Goal: Use online tool/utility: Utilize a website feature to perform a specific function

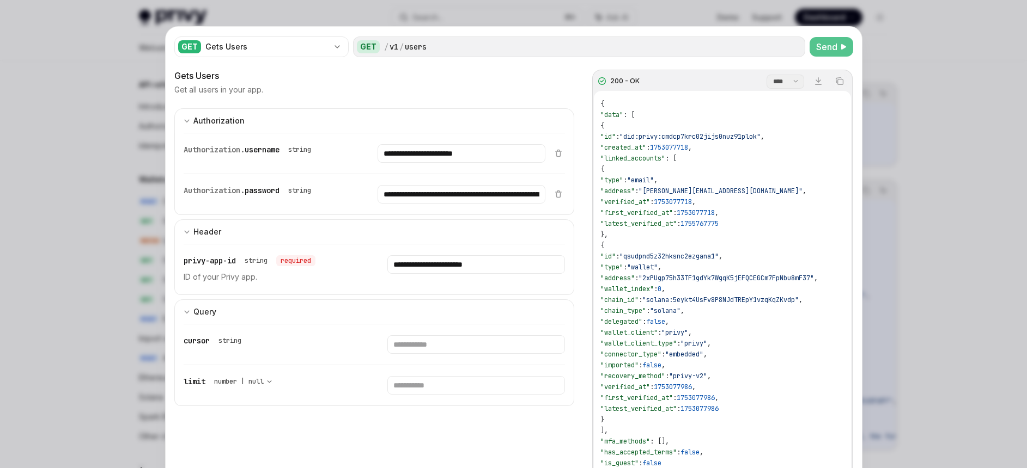
scroll to position [1592, 0]
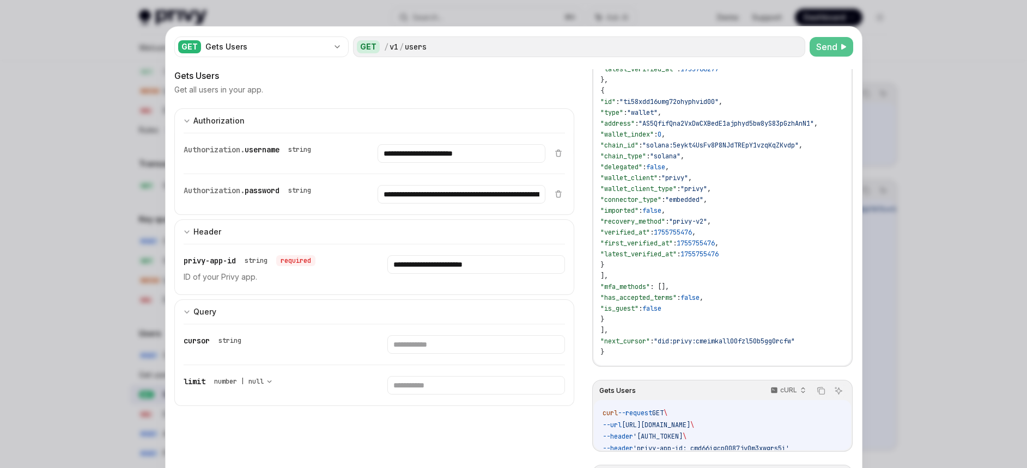
click at [828, 47] on span "Send" at bounding box center [826, 46] width 21 height 13
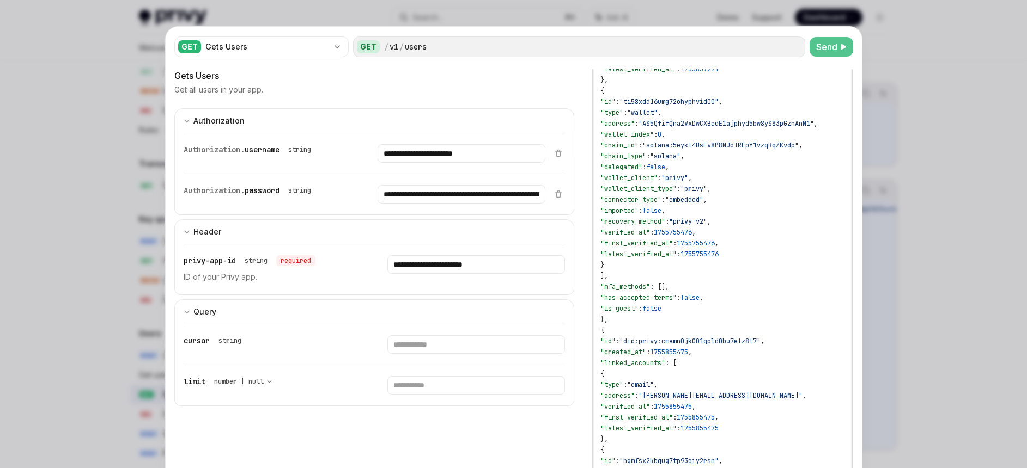
click at [727, 343] on span ""did:privy:cmemn0jk001qpld0bu7etz8t7"" at bounding box center [689, 341] width 141 height 9
copy span "cmemn0jk001qpld0bu7etz8t7"
click at [820, 47] on span "Send" at bounding box center [826, 46] width 21 height 13
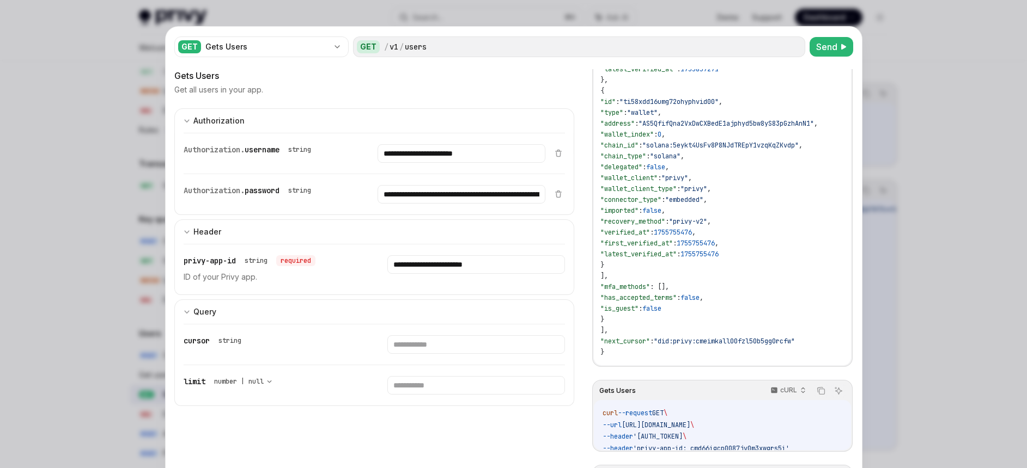
click at [665, 197] on span ":" at bounding box center [663, 200] width 4 height 9
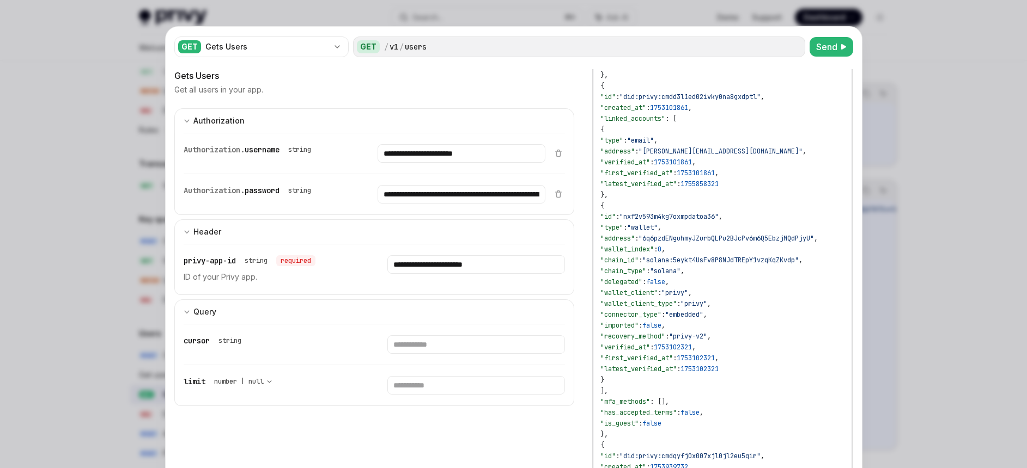
scroll to position [397, 0]
click at [828, 41] on span "Send" at bounding box center [826, 46] width 21 height 13
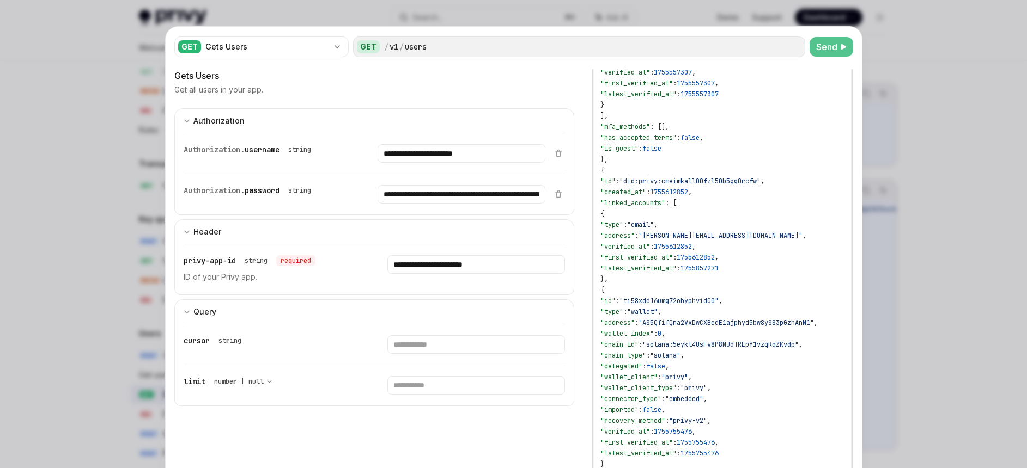
scroll to position [1592, 0]
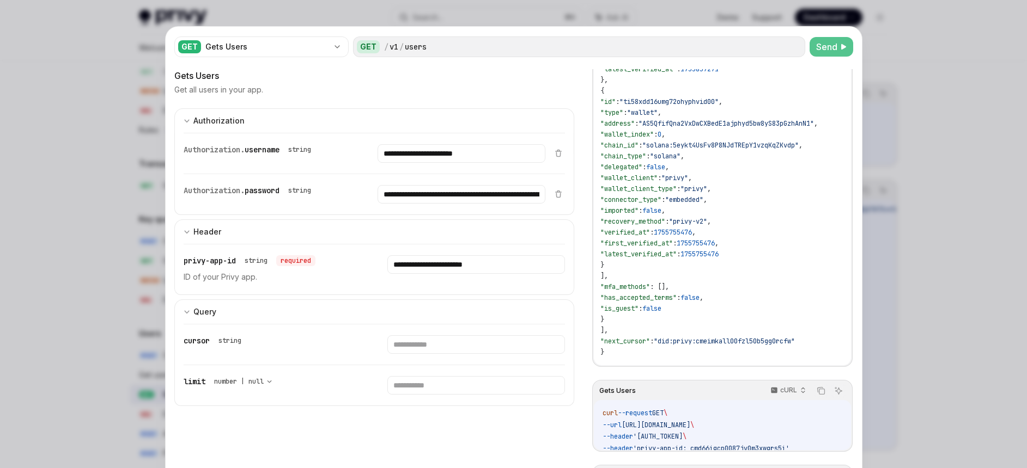
click at [800, 40] on div "GET / v1 / users" at bounding box center [579, 46] width 452 height 21
click at [820, 48] on span "Send" at bounding box center [826, 46] width 21 height 13
drag, startPoint x: 741, startPoint y: 138, endPoint x: 717, endPoint y: 233, distance: 98.3
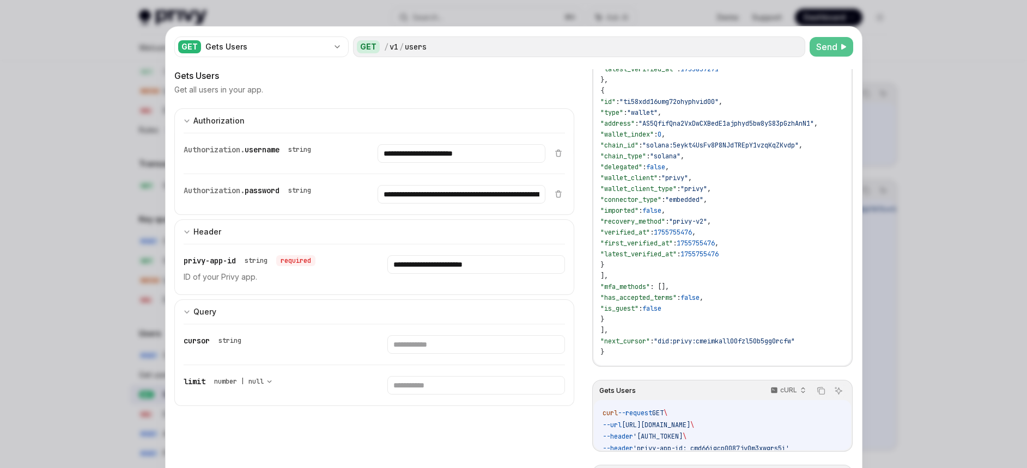
click at [692, 234] on span "1755755476" at bounding box center [673, 232] width 38 height 9
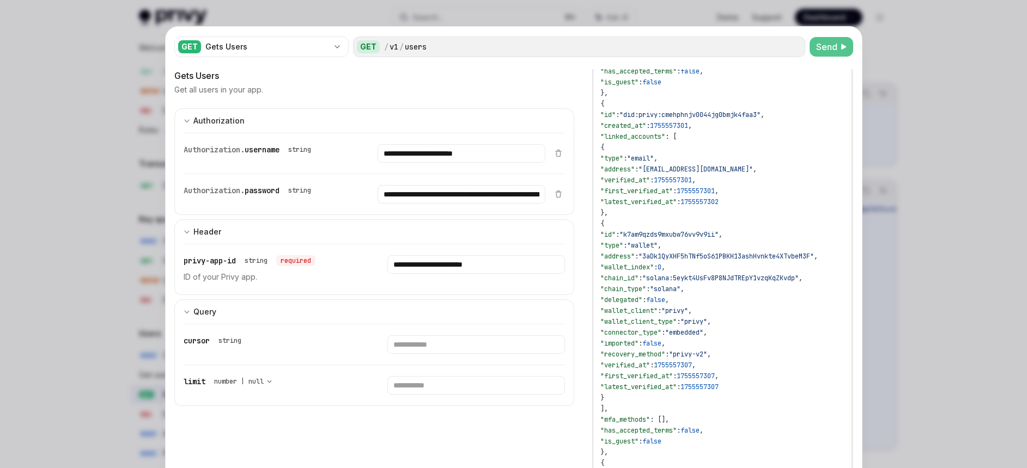
scroll to position [408, 0]
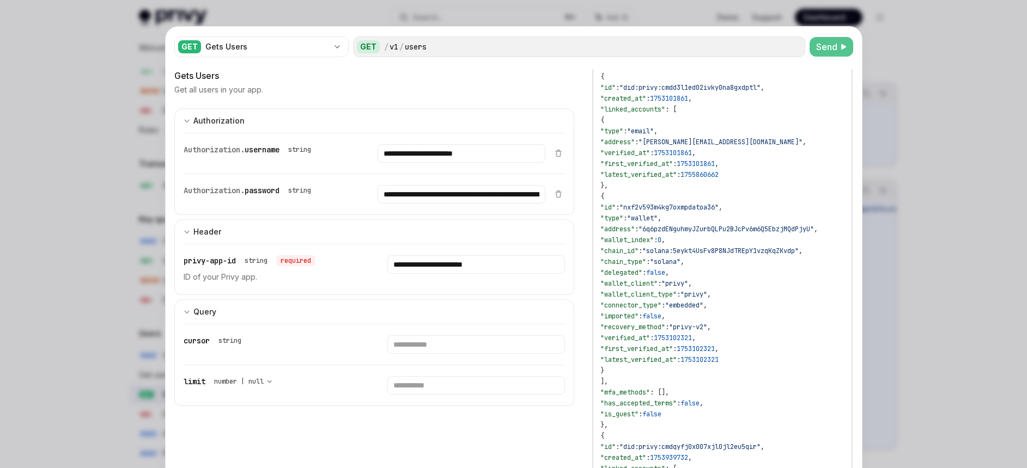
click at [704, 225] on span ""6q6pzdENguhmyJZurbQLPu2BJcPv6m6Q5EbzjMQdPjyU"" at bounding box center [725, 229] width 175 height 9
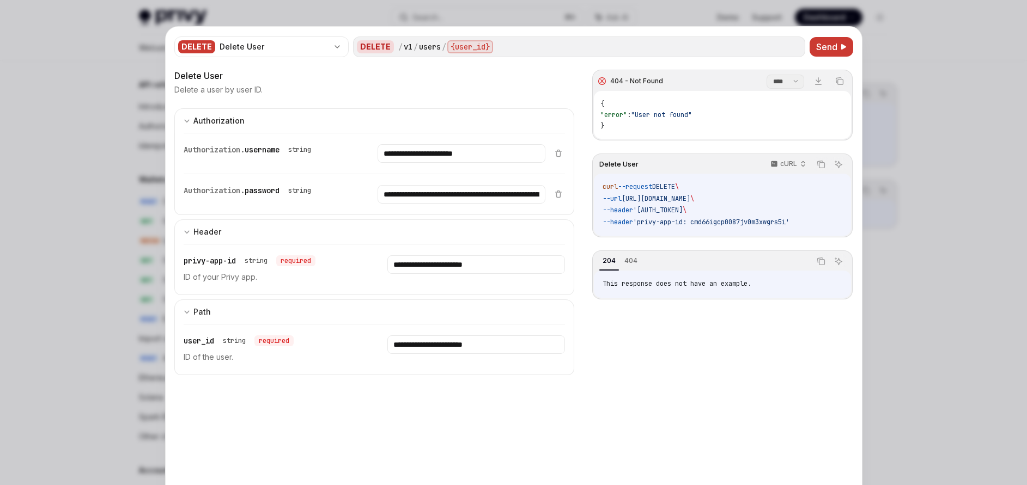
scroll to position [745, 0]
click at [504, 163] on input "**********" at bounding box center [461, 153] width 168 height 19
paste input "text"
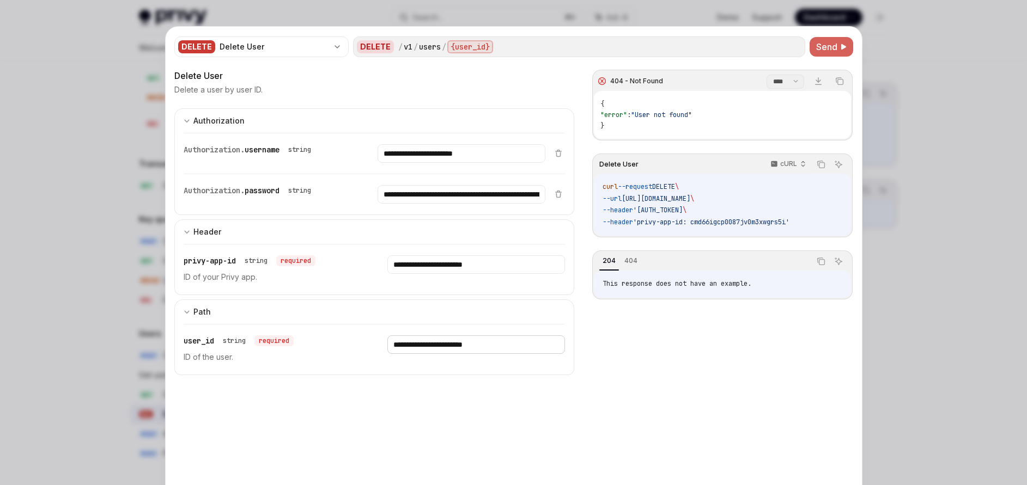
type input "**********"
click at [832, 46] on span "Send" at bounding box center [826, 46] width 21 height 13
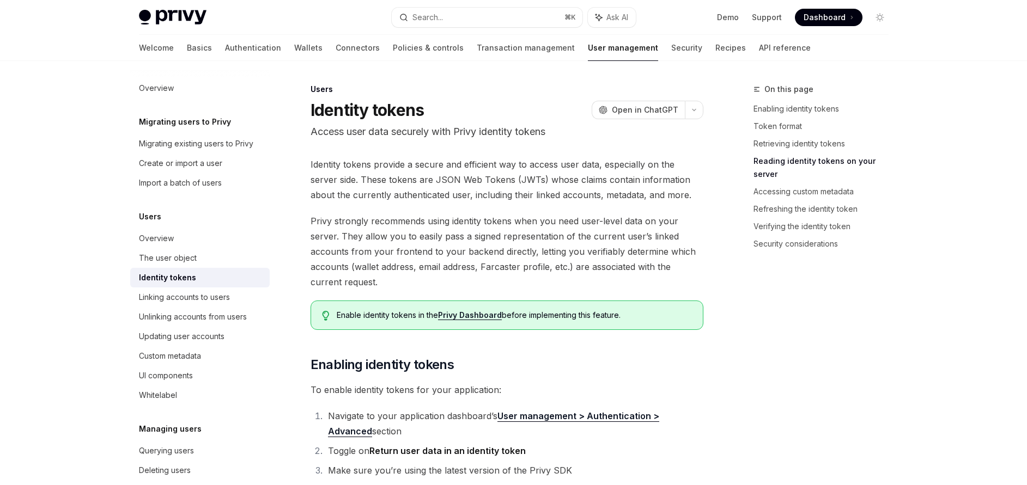
scroll to position [1481, 0]
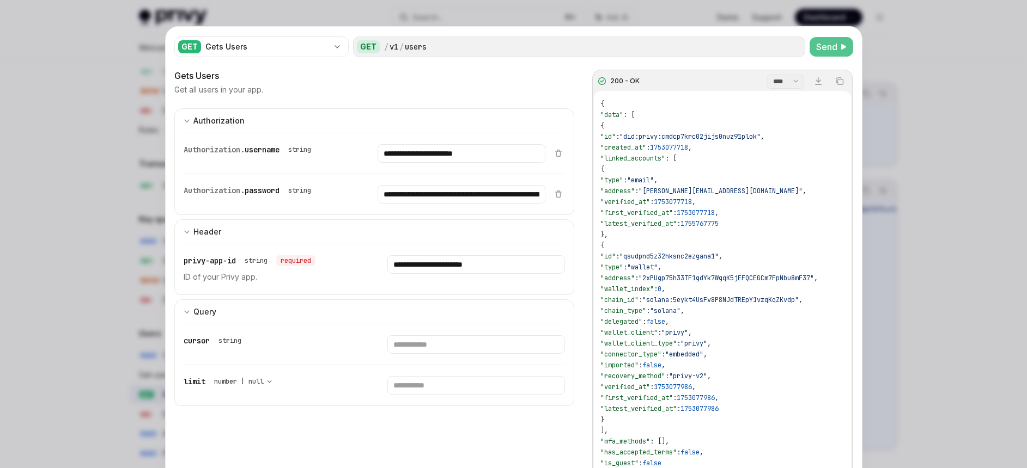
click at [833, 46] on span "Send" at bounding box center [826, 46] width 21 height 13
click at [673, 210] on span ""first_verified_at"" at bounding box center [636, 213] width 72 height 9
click at [661, 285] on span "0" at bounding box center [659, 289] width 4 height 9
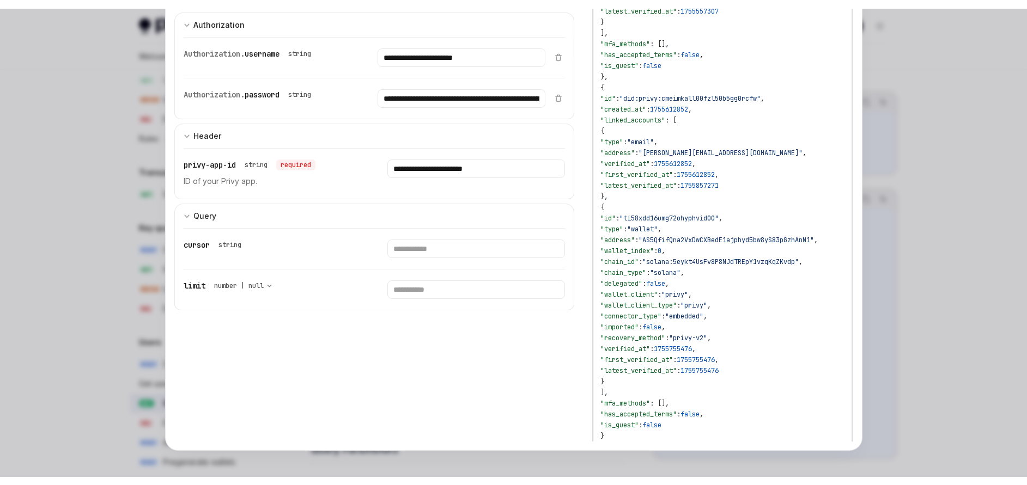
scroll to position [339, 345]
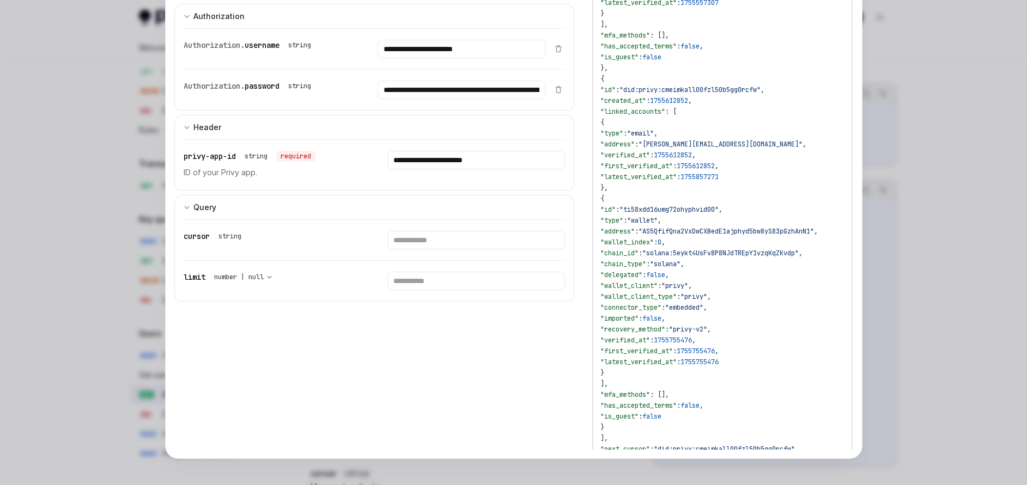
click at [948, 206] on div at bounding box center [513, 242] width 1027 height 485
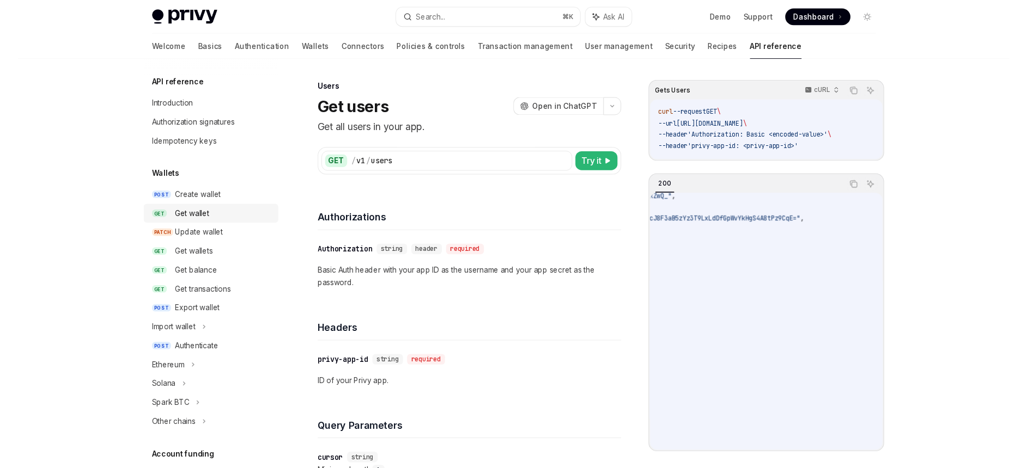
scroll to position [2, 0]
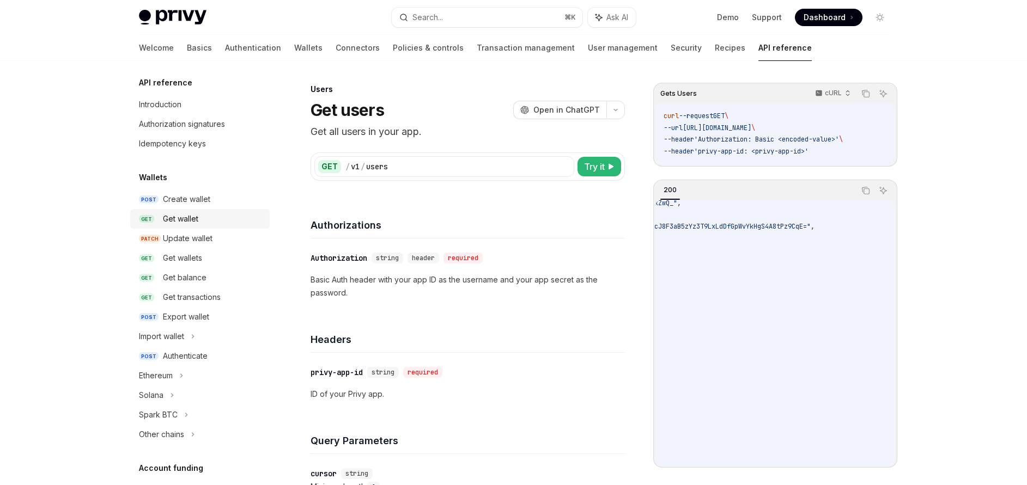
click at [205, 218] on div "Get wallet" at bounding box center [213, 218] width 100 height 13
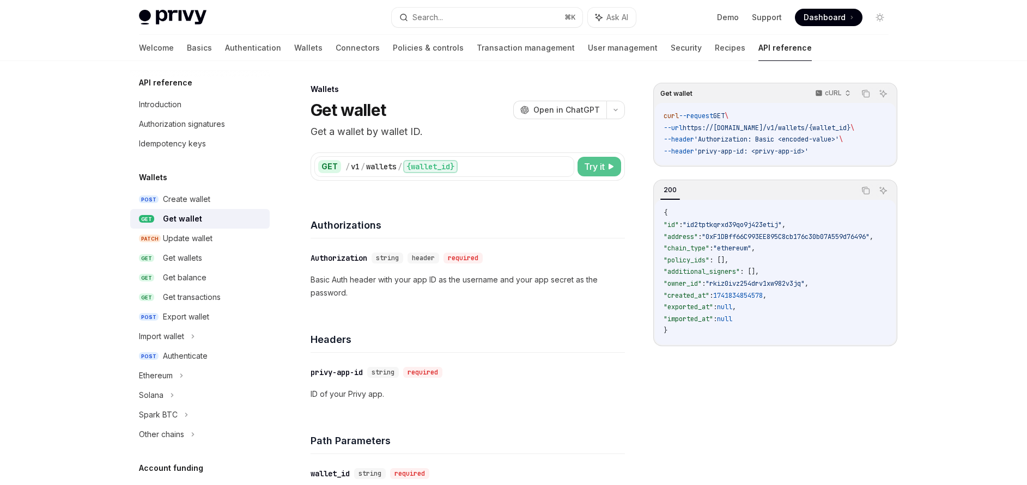
click at [589, 175] on button "Try it" at bounding box center [599, 167] width 44 height 20
type textarea "*"
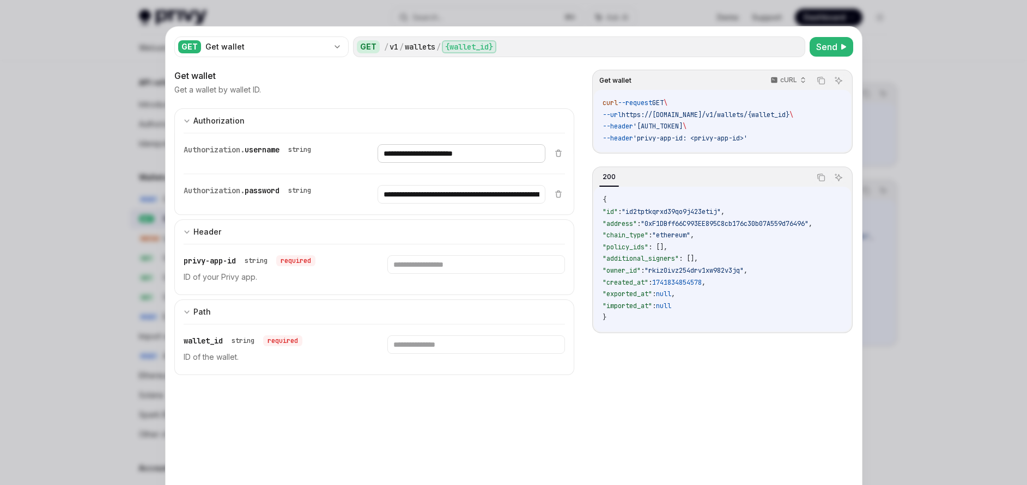
click at [447, 152] on input "**********" at bounding box center [461, 153] width 168 height 19
click at [432, 163] on input "text" at bounding box center [461, 153] width 168 height 19
paste input "**********"
type input "**********"
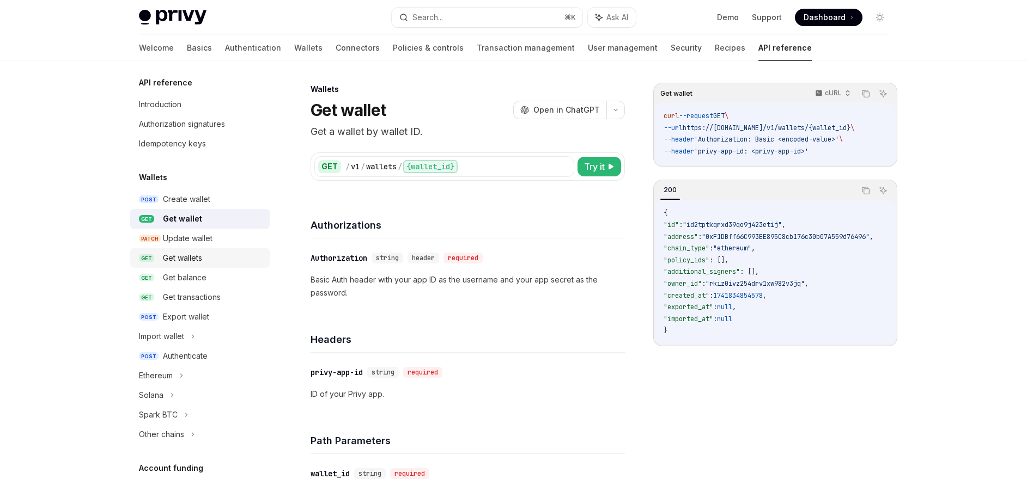
click at [196, 258] on div "Get wallets" at bounding box center [182, 258] width 39 height 13
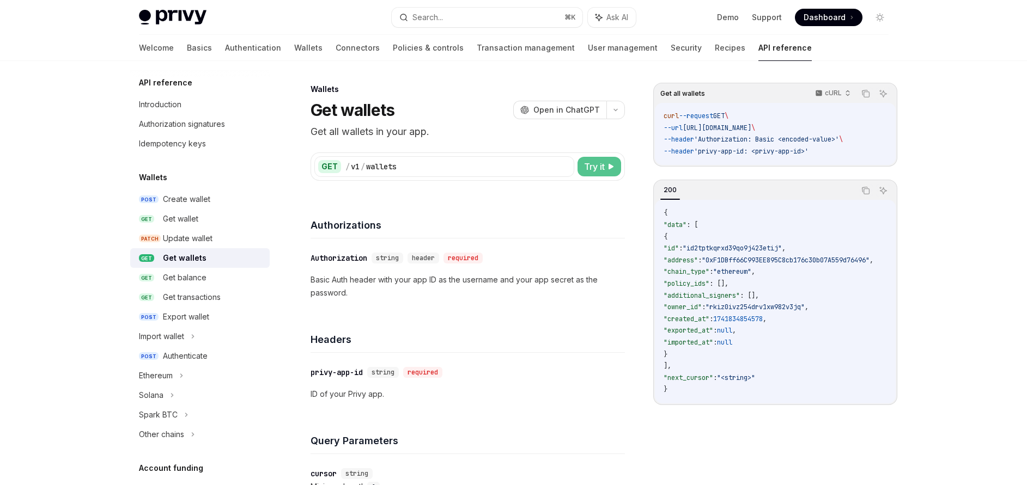
click at [578, 168] on button "Try it" at bounding box center [599, 167] width 44 height 20
type textarea "*"
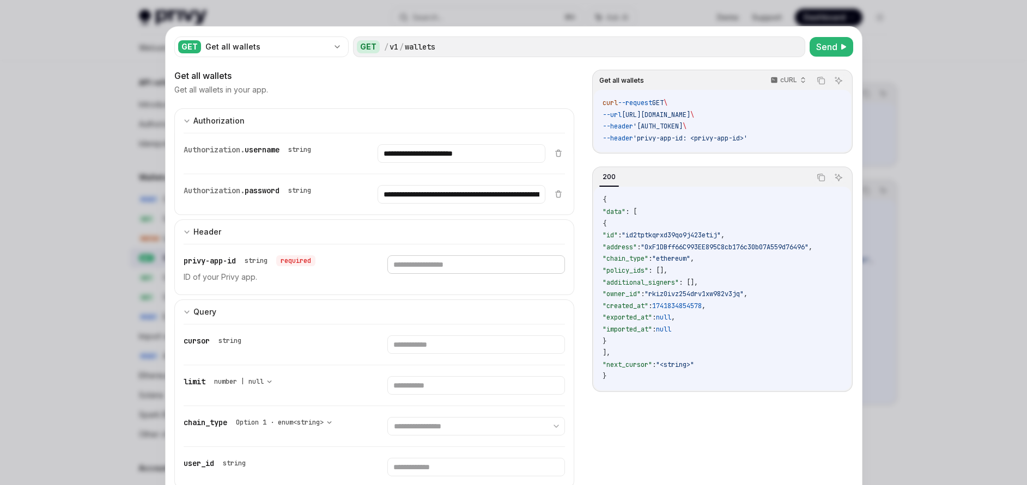
click at [428, 163] on input "text" at bounding box center [461, 153] width 168 height 19
paste input "**********"
type input "**********"
click at [829, 53] on button "Send" at bounding box center [831, 47] width 44 height 20
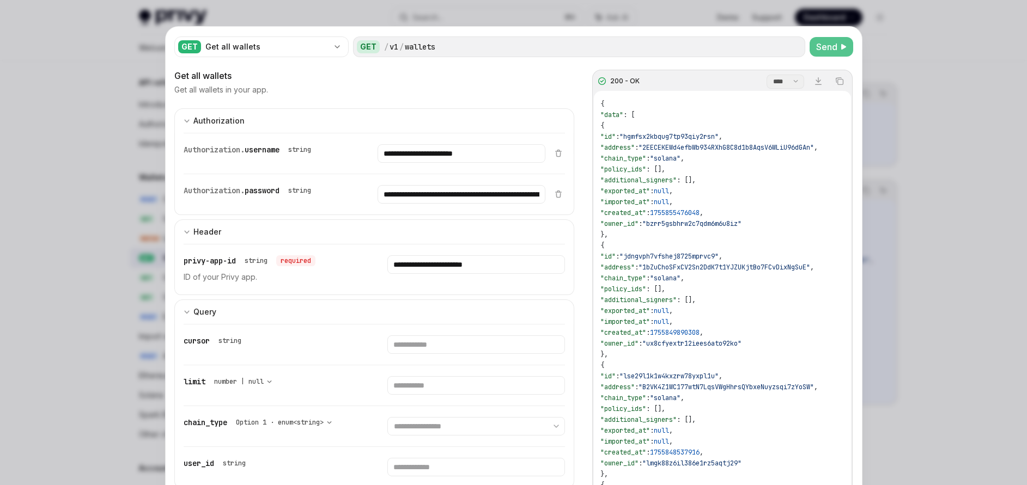
click at [674, 267] on span ""1bZuChoSFxCV2Sn2DdK7t1YJZUKjtBo7FCvDixNgSuE"" at bounding box center [724, 267] width 172 height 9
type textarea "*"
